Goal: Task Accomplishment & Management: Manage account settings

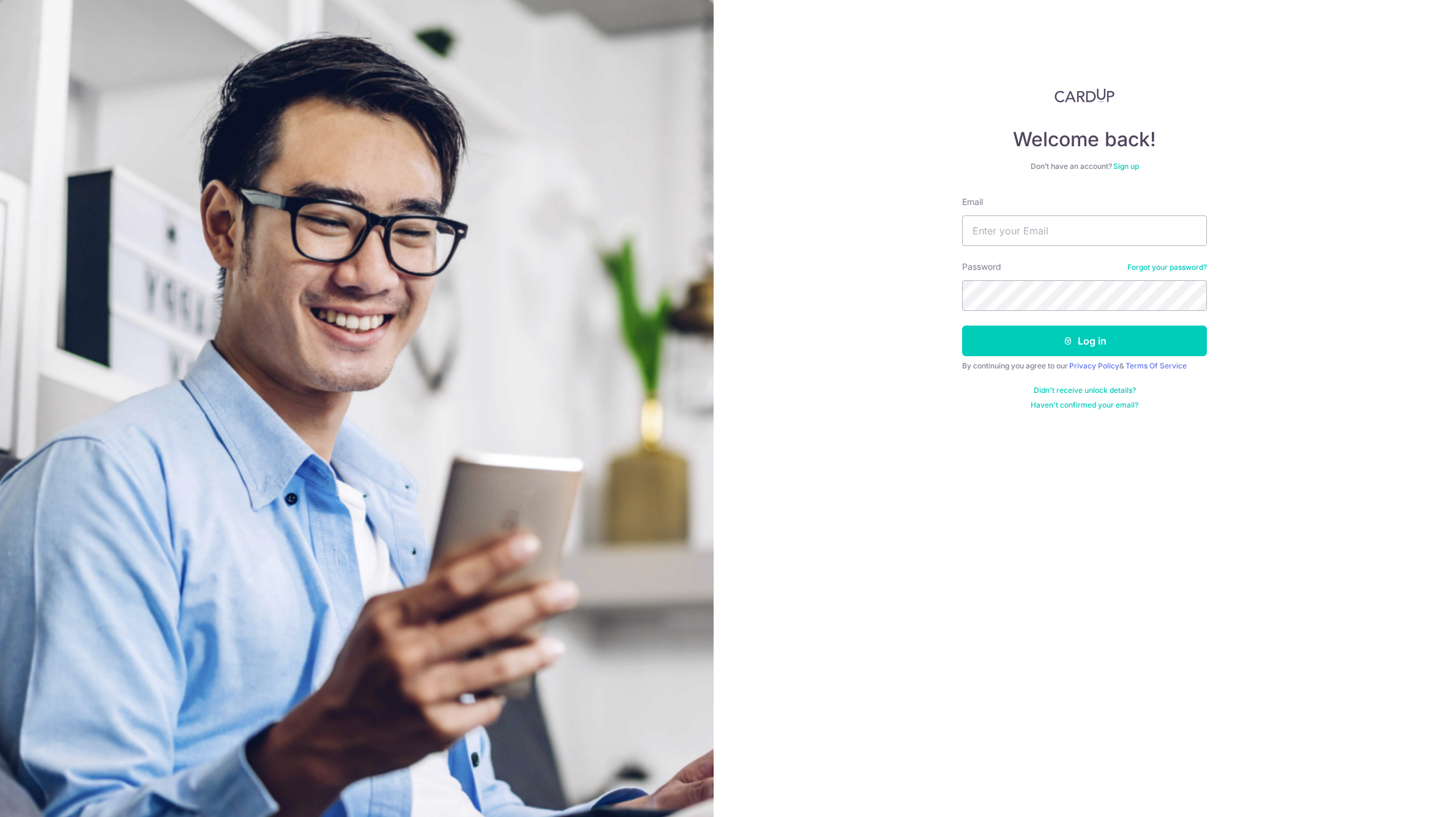
type input "[EMAIL_ADDRESS][DOMAIN_NAME]"
click at [844, 275] on div "Welcome back! Don’t have an account? Sign up Email [EMAIL_ADDRESS][DOMAIN_NAME]…" at bounding box center [1085, 408] width 744 height 817
click at [1095, 335] on button "Log in" at bounding box center [1084, 341] width 244 height 30
